Goal: Task Accomplishment & Management: Use online tool/utility

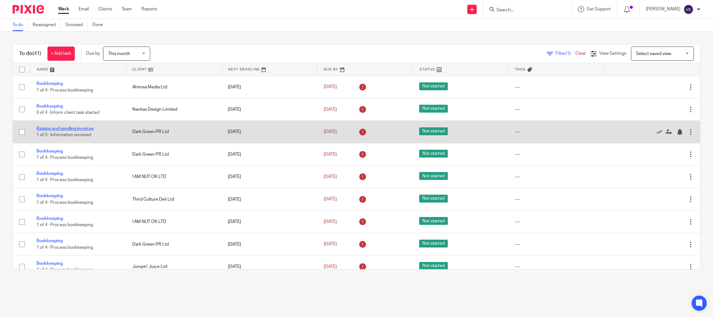
click at [70, 129] on link "Raising and sending invoices" at bounding box center [64, 128] width 57 height 4
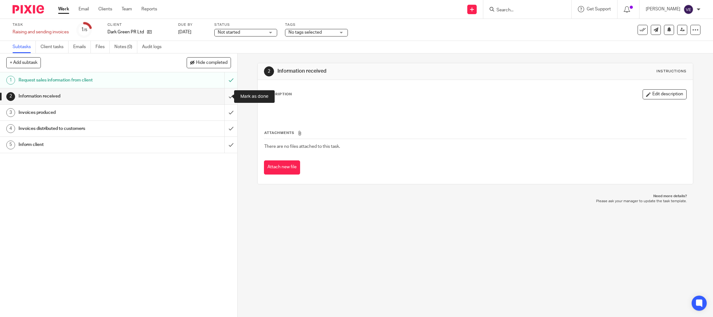
click at [225, 97] on input "submit" at bounding box center [118, 96] width 237 height 16
click at [224, 113] on input "submit" at bounding box center [118, 113] width 237 height 16
click at [223, 127] on input "submit" at bounding box center [118, 129] width 237 height 16
click at [225, 147] on input "submit" at bounding box center [118, 145] width 237 height 16
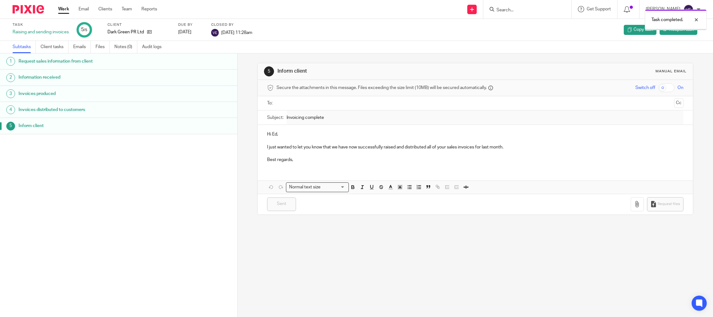
click at [67, 9] on link "Work" at bounding box center [63, 9] width 11 height 6
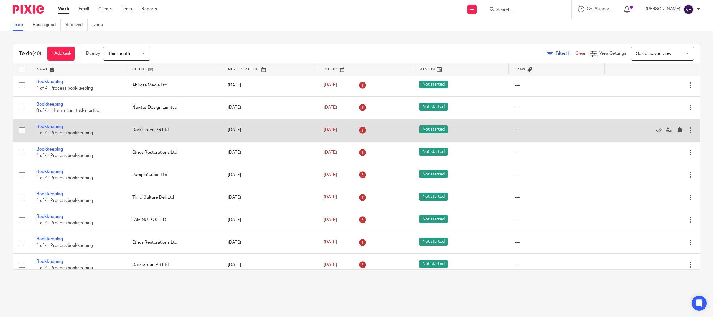
scroll to position [3, 0]
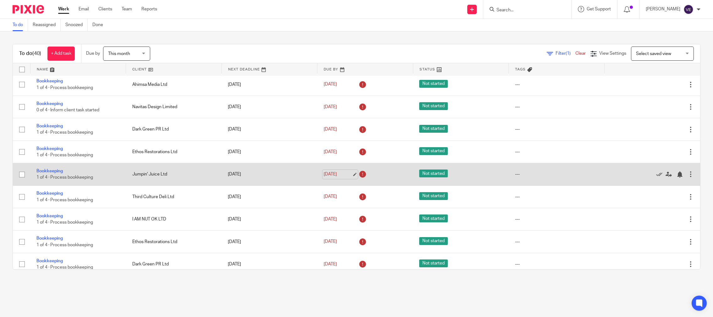
click at [329, 176] on link "[DATE]" at bounding box center [338, 174] width 28 height 7
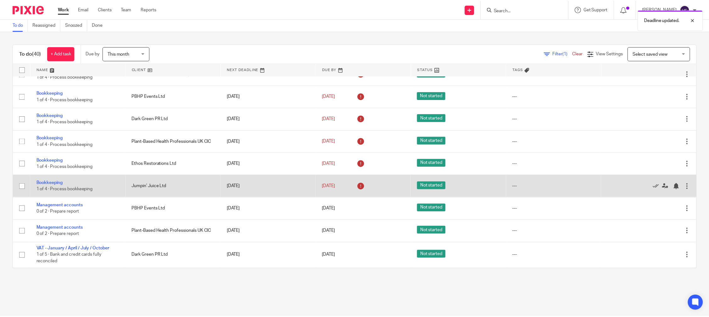
scroll to position [377, 0]
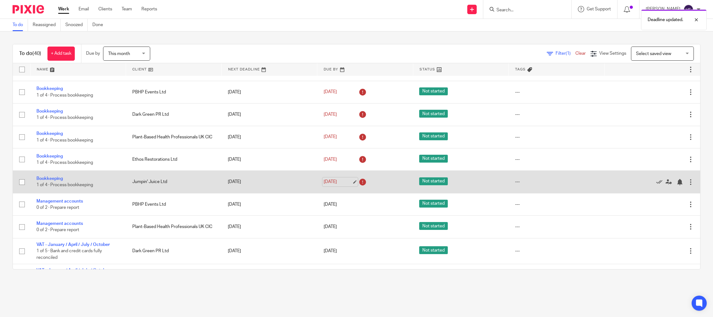
click at [327, 185] on link "14 Aug 2025" at bounding box center [338, 182] width 28 height 7
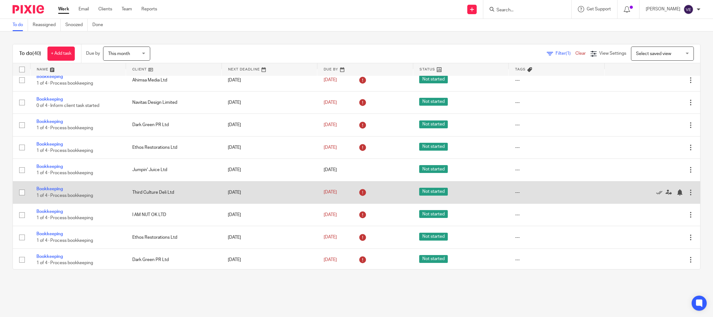
scroll to position [0, 0]
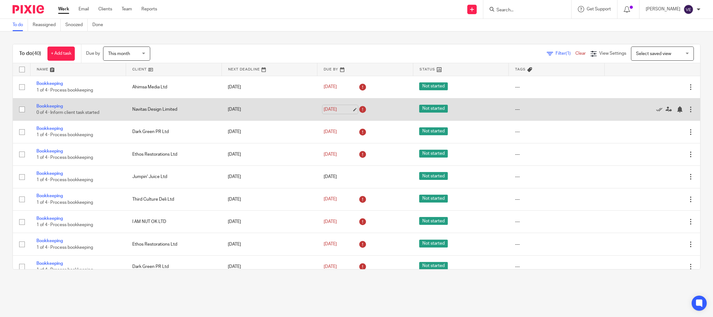
click at [324, 109] on link "6 Aug 2025" at bounding box center [338, 109] width 28 height 7
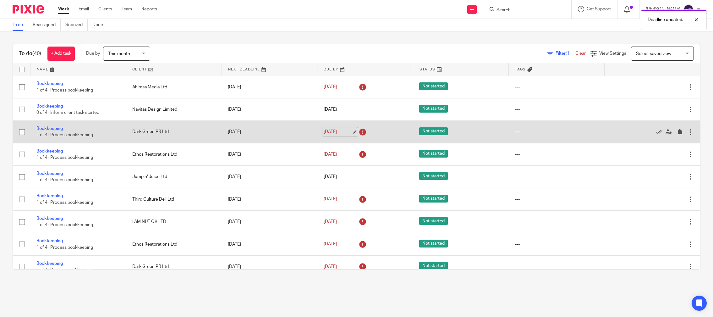
click at [330, 133] on link "12 Aug 2025" at bounding box center [338, 132] width 28 height 7
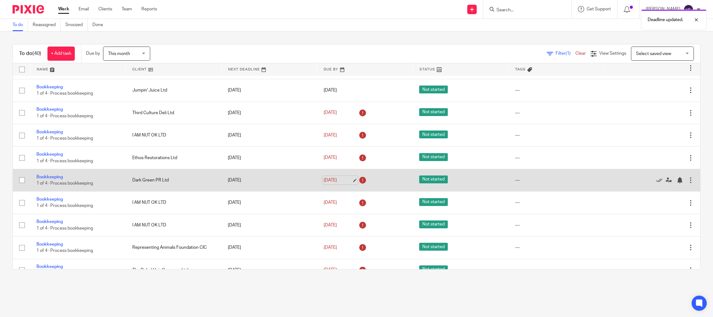
scroll to position [88, 0]
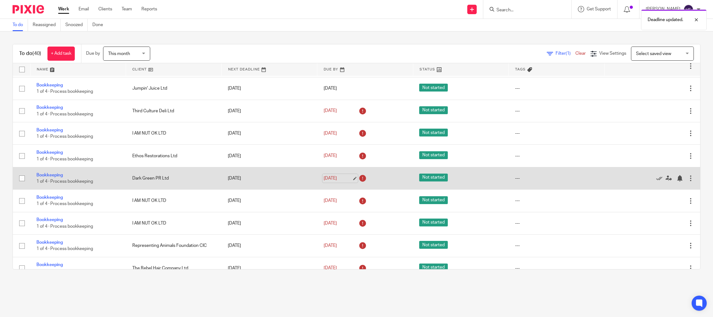
click at [325, 181] on link "12 Aug 2025" at bounding box center [338, 178] width 28 height 7
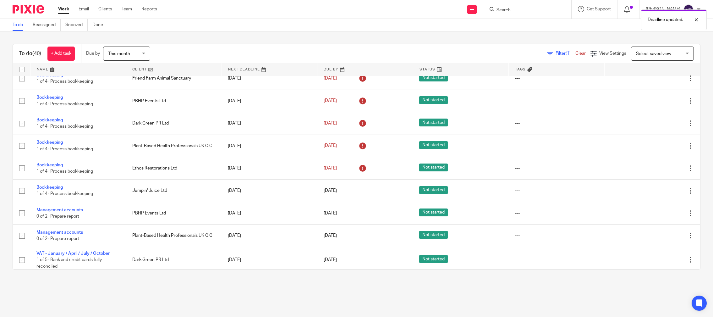
scroll to position [369, 0]
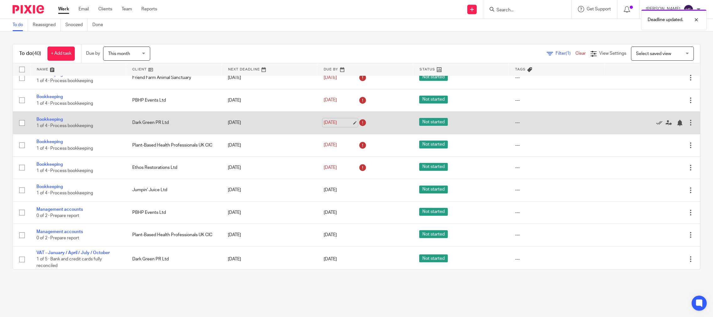
click at [324, 126] on link "14 Aug 2025" at bounding box center [338, 122] width 28 height 7
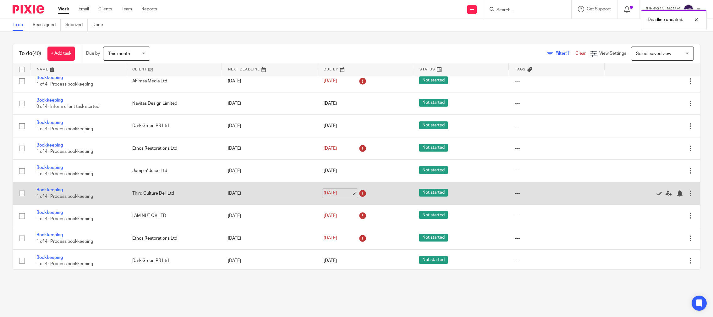
scroll to position [0, 0]
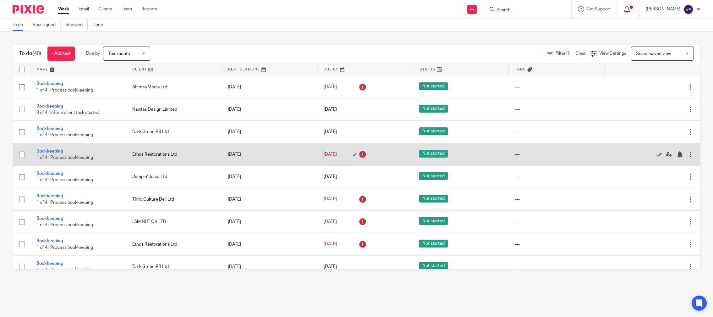
click at [326, 154] on link "12 Aug 2025" at bounding box center [338, 154] width 28 height 7
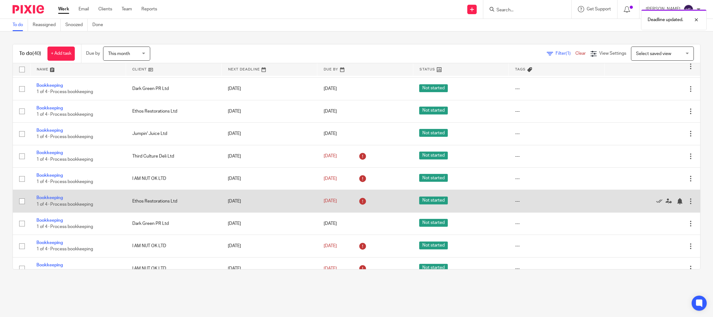
scroll to position [54, 0]
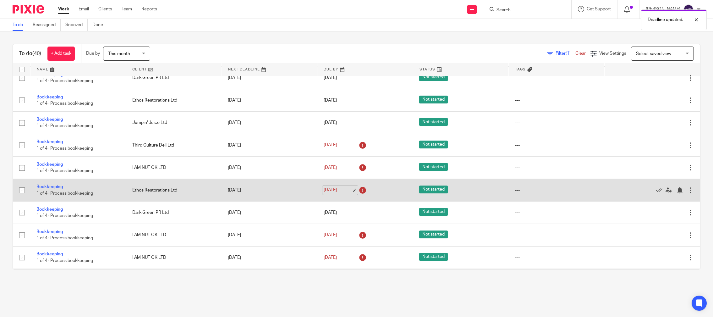
click at [324, 192] on link "12 Aug 2025" at bounding box center [338, 190] width 28 height 7
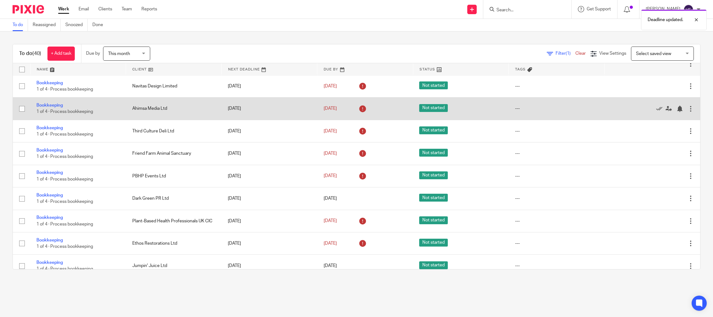
scroll to position [348, 0]
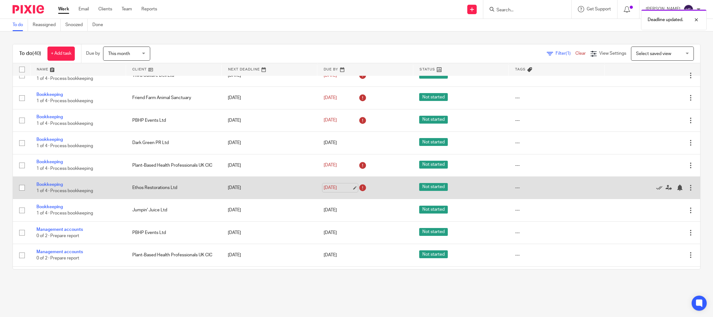
click at [324, 191] on link "14 Aug 2025" at bounding box center [338, 188] width 28 height 7
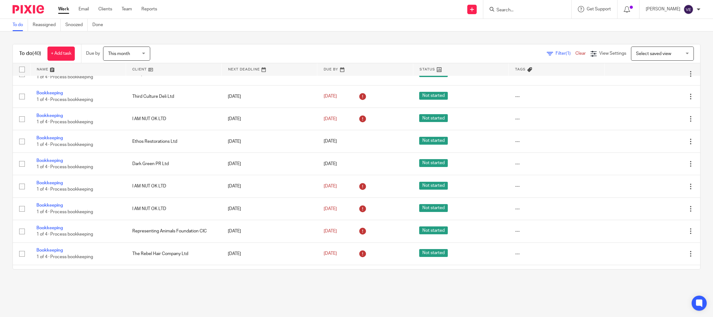
scroll to position [0, 0]
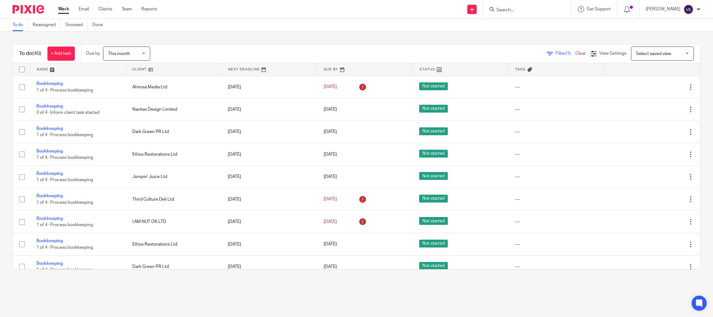
click at [510, 10] on input "Search" at bounding box center [524, 11] width 57 height 6
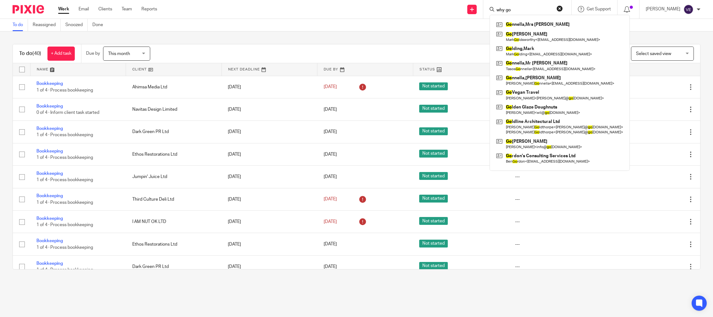
click button "submit" at bounding box center [0, 0] width 0 height 0
click at [527, 10] on input "why go" at bounding box center [524, 11] width 57 height 6
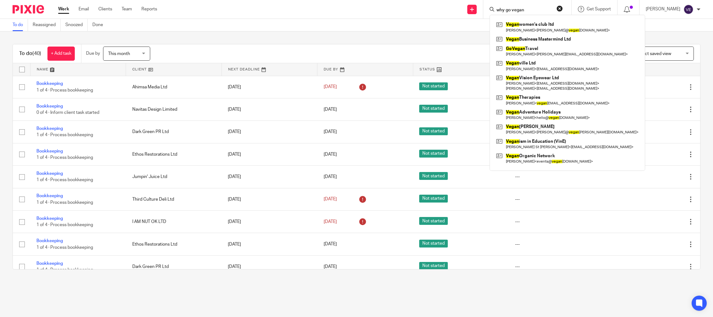
type input "why go vegan"
click button "submit" at bounding box center [0, 0] width 0 height 0
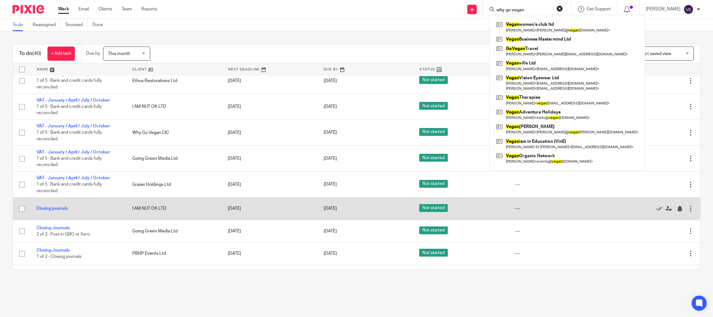
scroll to position [582, 0]
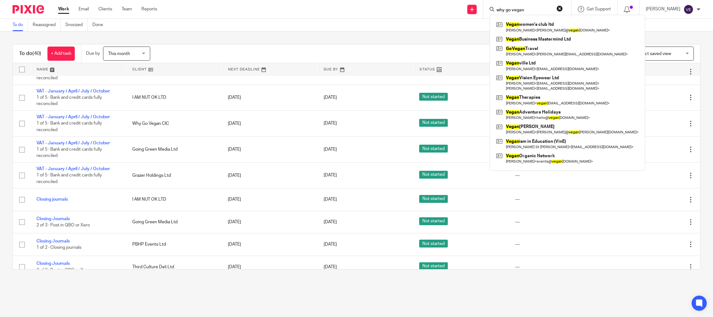
click at [516, 10] on input "why go vegan" at bounding box center [524, 11] width 57 height 6
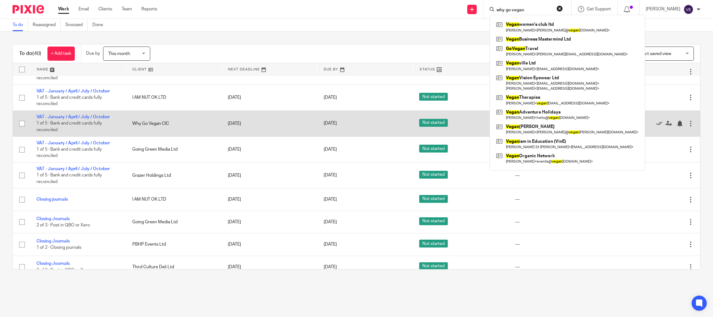
click at [144, 134] on td "Why Go Vegan CIC" at bounding box center [174, 124] width 96 height 26
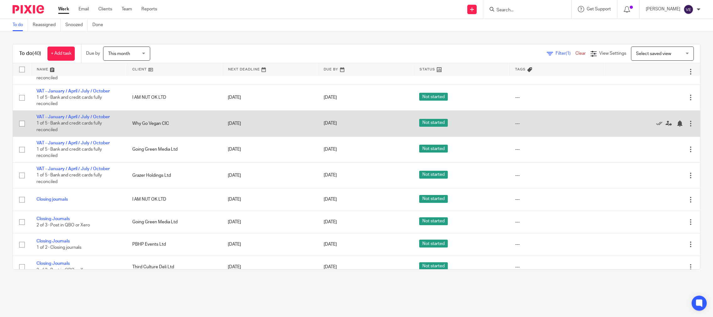
click at [141, 132] on td "Why Go Vegan CIC" at bounding box center [174, 124] width 96 height 26
click at [71, 119] on link "VAT - January / April / July / October" at bounding box center [72, 117] width 73 height 4
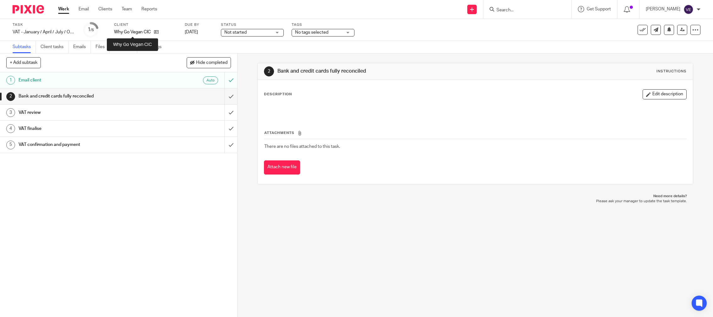
click at [126, 32] on p "Why Go Vegan CIC" at bounding box center [132, 32] width 37 height 6
click at [155, 31] on icon at bounding box center [156, 32] width 5 height 5
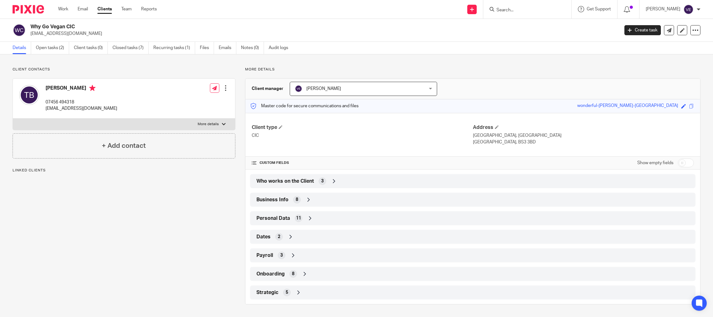
click at [287, 180] on span "Who works on the Client" at bounding box center [286, 181] width 58 height 7
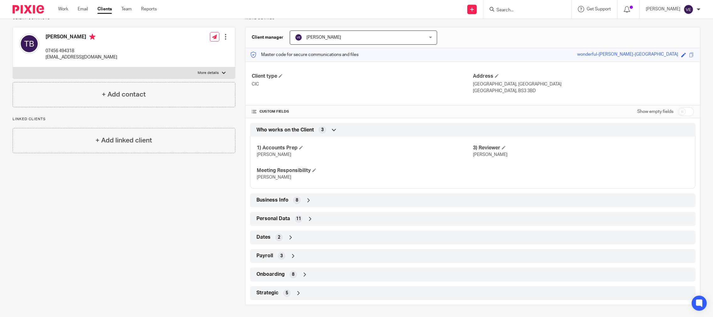
scroll to position [52, 0]
click at [271, 201] on span "Business Info" at bounding box center [273, 199] width 32 height 7
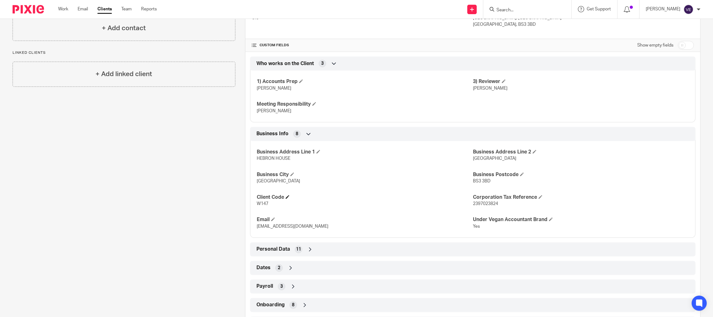
scroll to position [119, 0]
click at [274, 244] on div "Personal Data 11" at bounding box center [473, 248] width 436 height 11
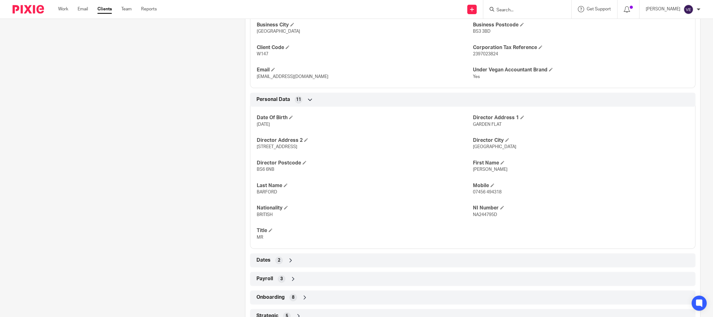
scroll to position [291, 0]
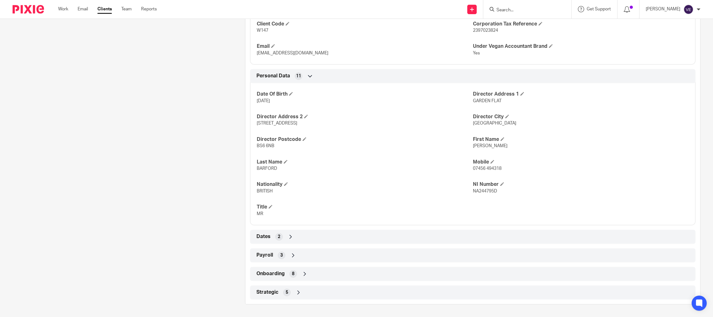
click at [266, 237] on span "Dates" at bounding box center [264, 236] width 14 height 7
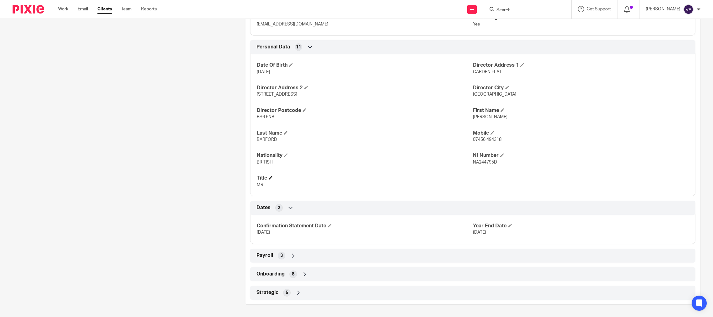
scroll to position [320, 0]
click at [266, 255] on span "Payroll" at bounding box center [265, 255] width 17 height 7
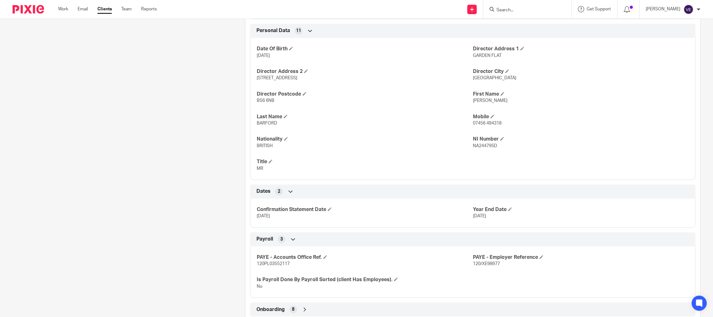
scroll to position [372, 0]
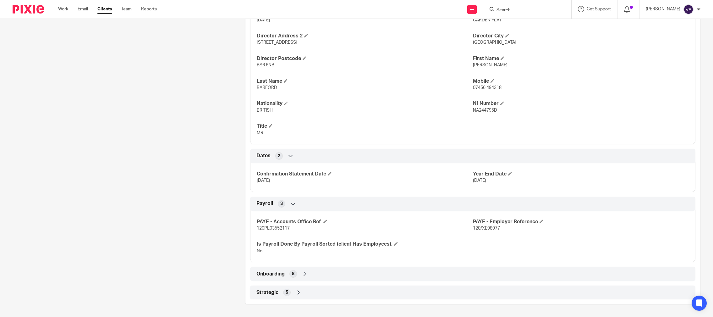
click at [267, 274] on span "Onboarding" at bounding box center [271, 274] width 28 height 7
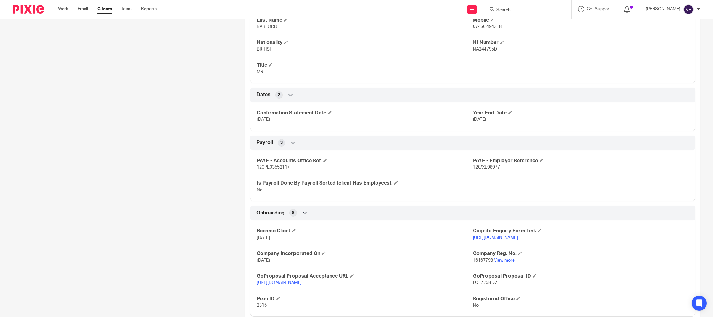
scroll to position [469, 0]
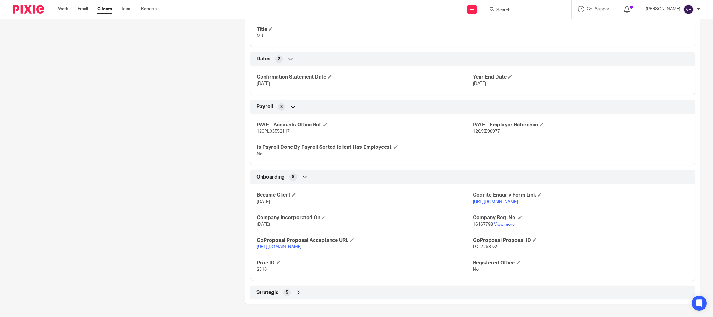
click at [276, 290] on span "Strategic" at bounding box center [268, 292] width 22 height 7
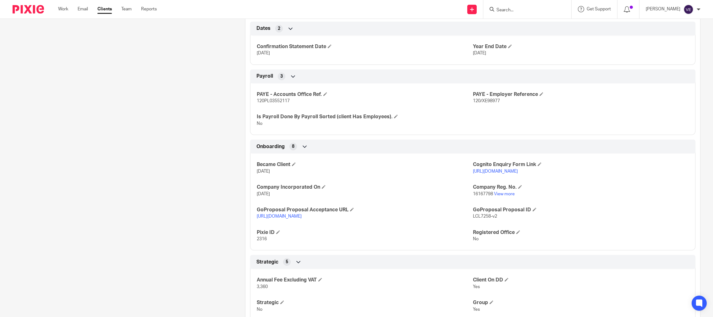
scroll to position [543, 0]
